Goal: Navigation & Orientation: Find specific page/section

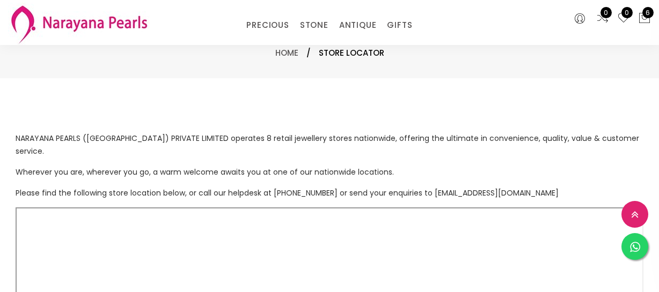
select select "INR"
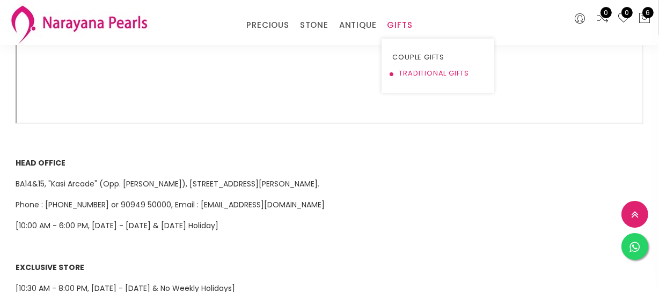
click at [406, 69] on link "TRADITIONAL GIFTS" at bounding box center [437, 73] width 91 height 16
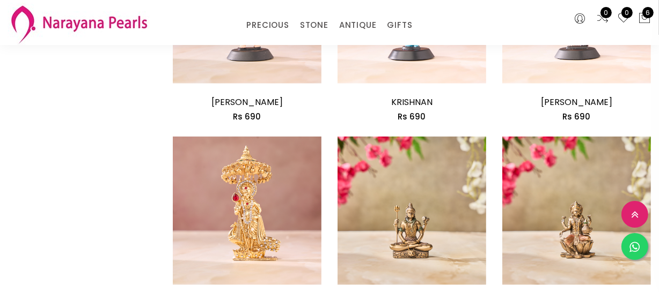
scroll to position [1415, 0]
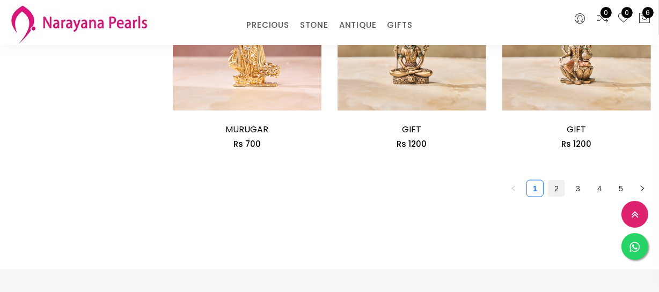
click at [555, 186] on link "2" at bounding box center [556, 189] width 16 height 16
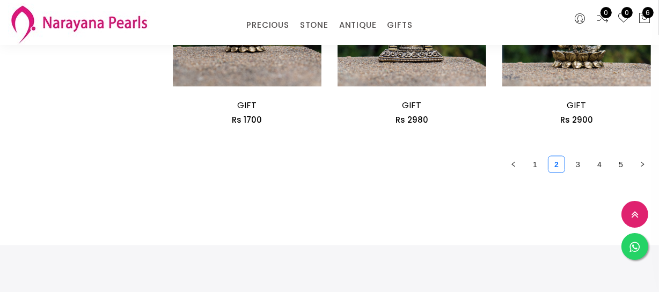
scroll to position [1464, 0]
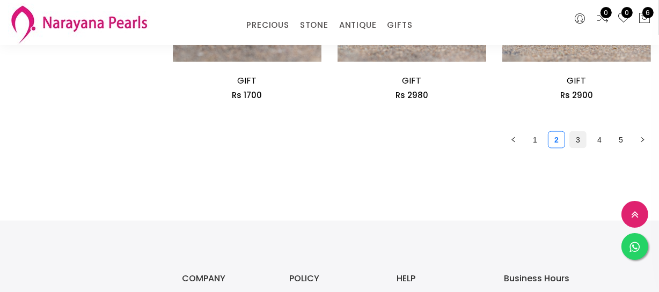
click at [577, 141] on link "3" at bounding box center [578, 140] width 16 height 16
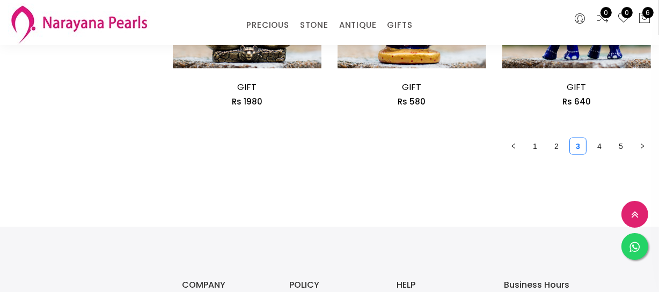
scroll to position [1512, 0]
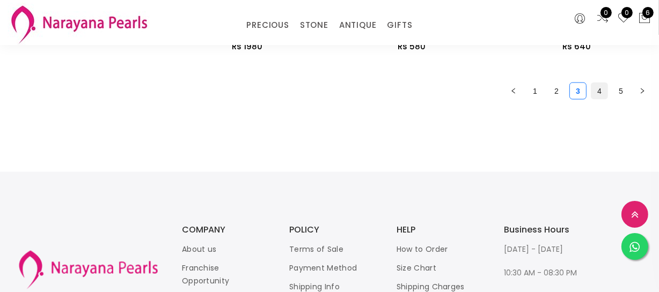
click at [595, 85] on link "4" at bounding box center [599, 91] width 16 height 16
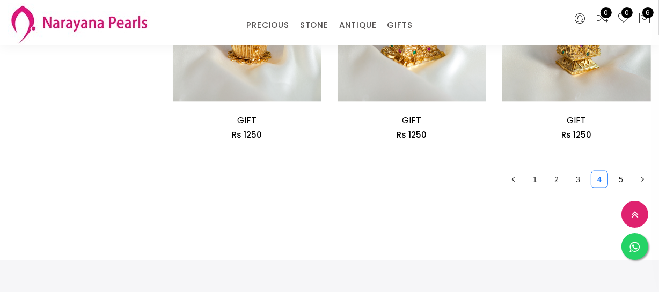
scroll to position [1464, 0]
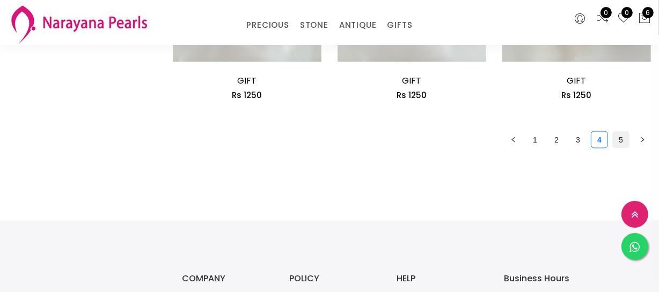
click at [617, 140] on link "5" at bounding box center [621, 140] width 16 height 16
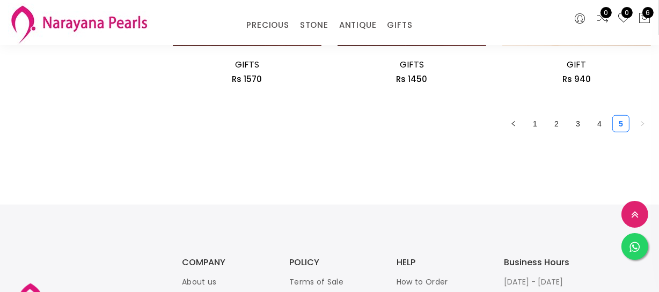
scroll to position [878, 0]
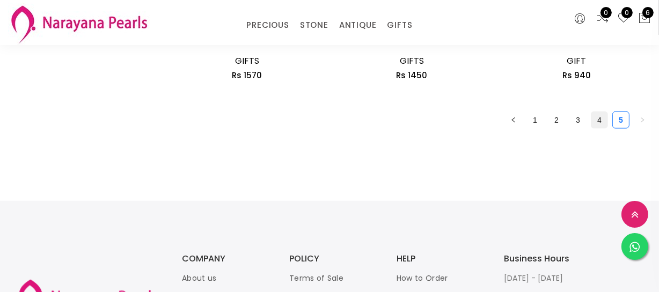
click at [599, 119] on link "4" at bounding box center [599, 120] width 16 height 16
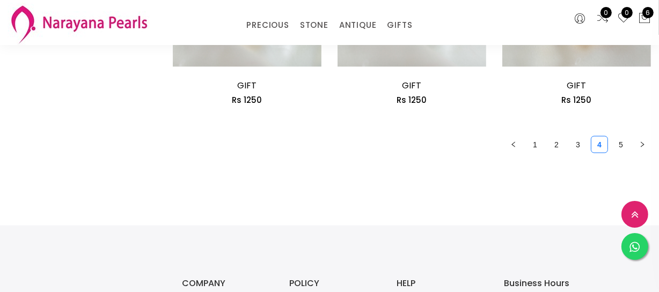
scroll to position [1464, 0]
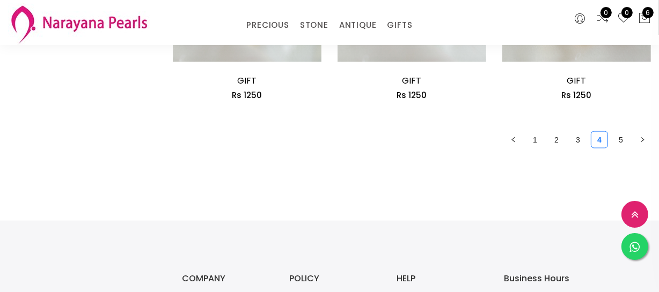
click at [570, 141] on link "3" at bounding box center [578, 140] width 16 height 16
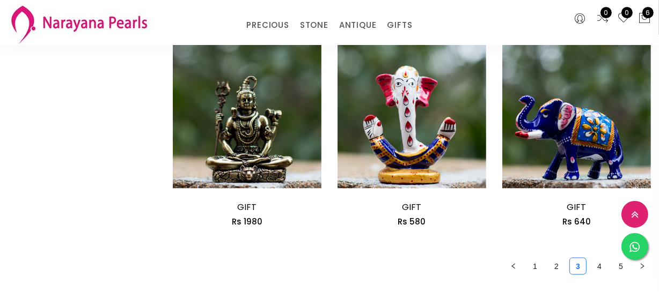
scroll to position [1366, 0]
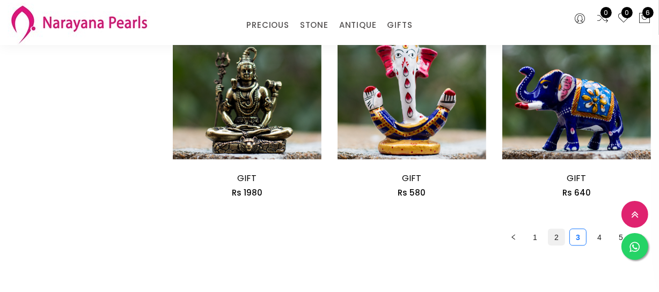
click at [555, 237] on link "2" at bounding box center [556, 238] width 16 height 16
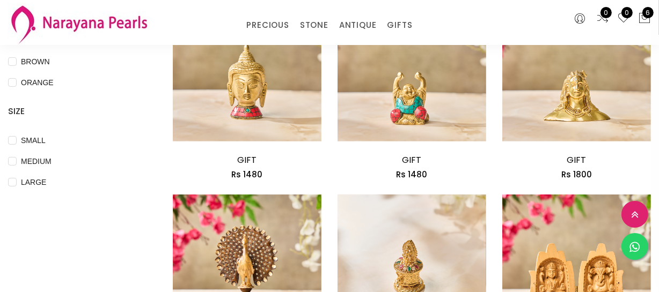
scroll to position [390, 0]
